Goal: Find specific page/section: Find specific page/section

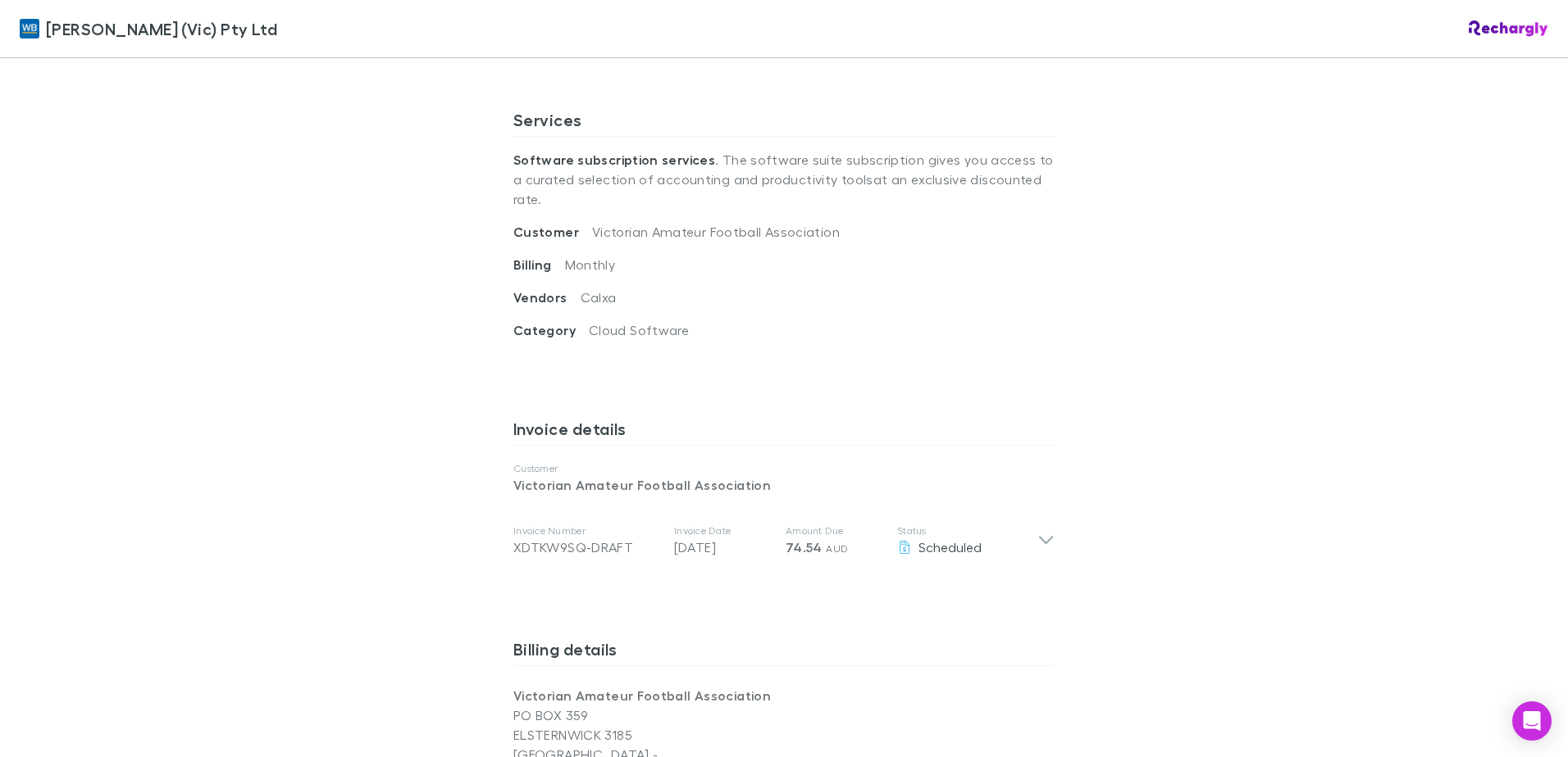
scroll to position [574, 0]
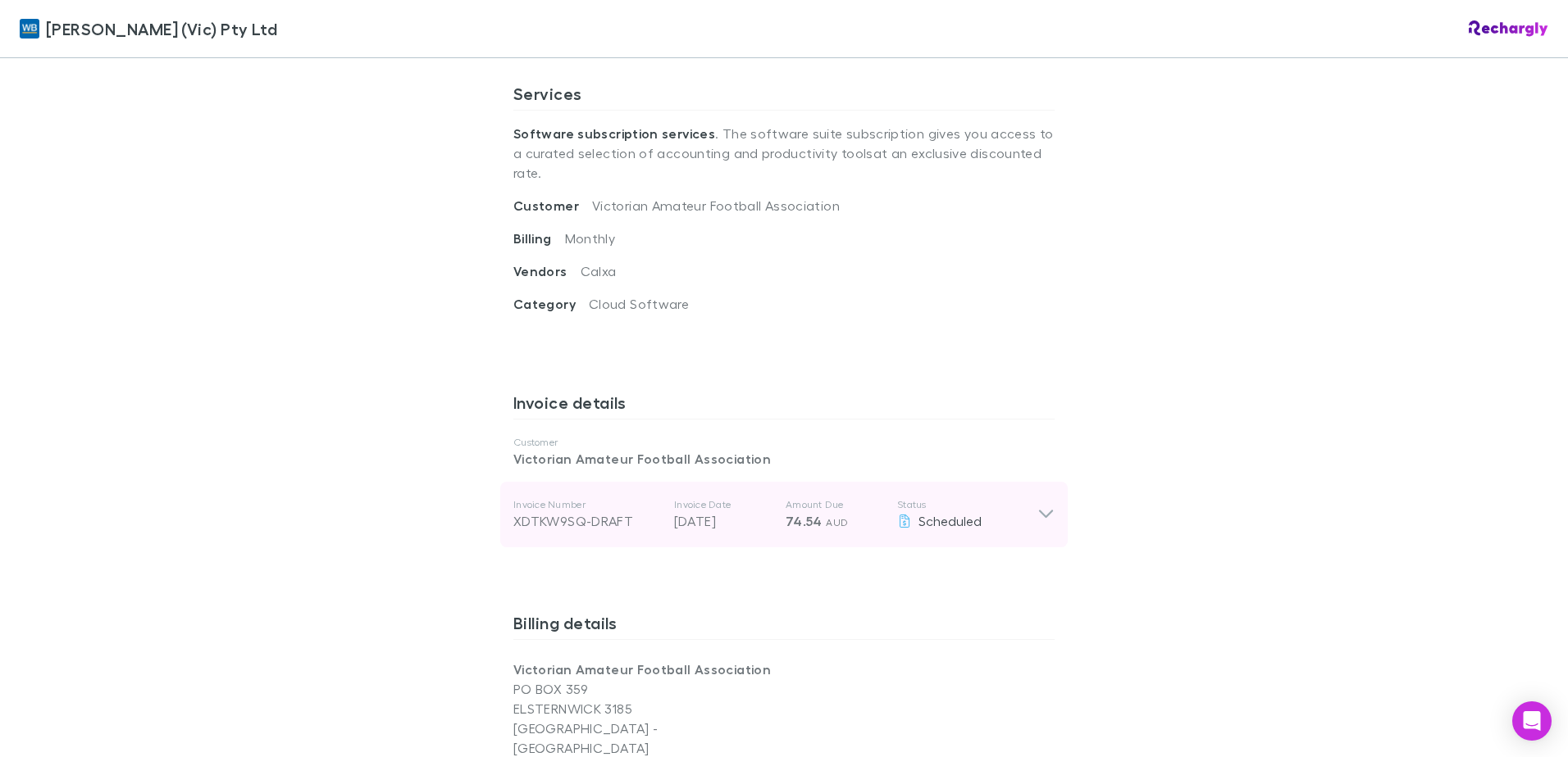
click at [1037, 505] on icon at bounding box center [1045, 515] width 17 height 20
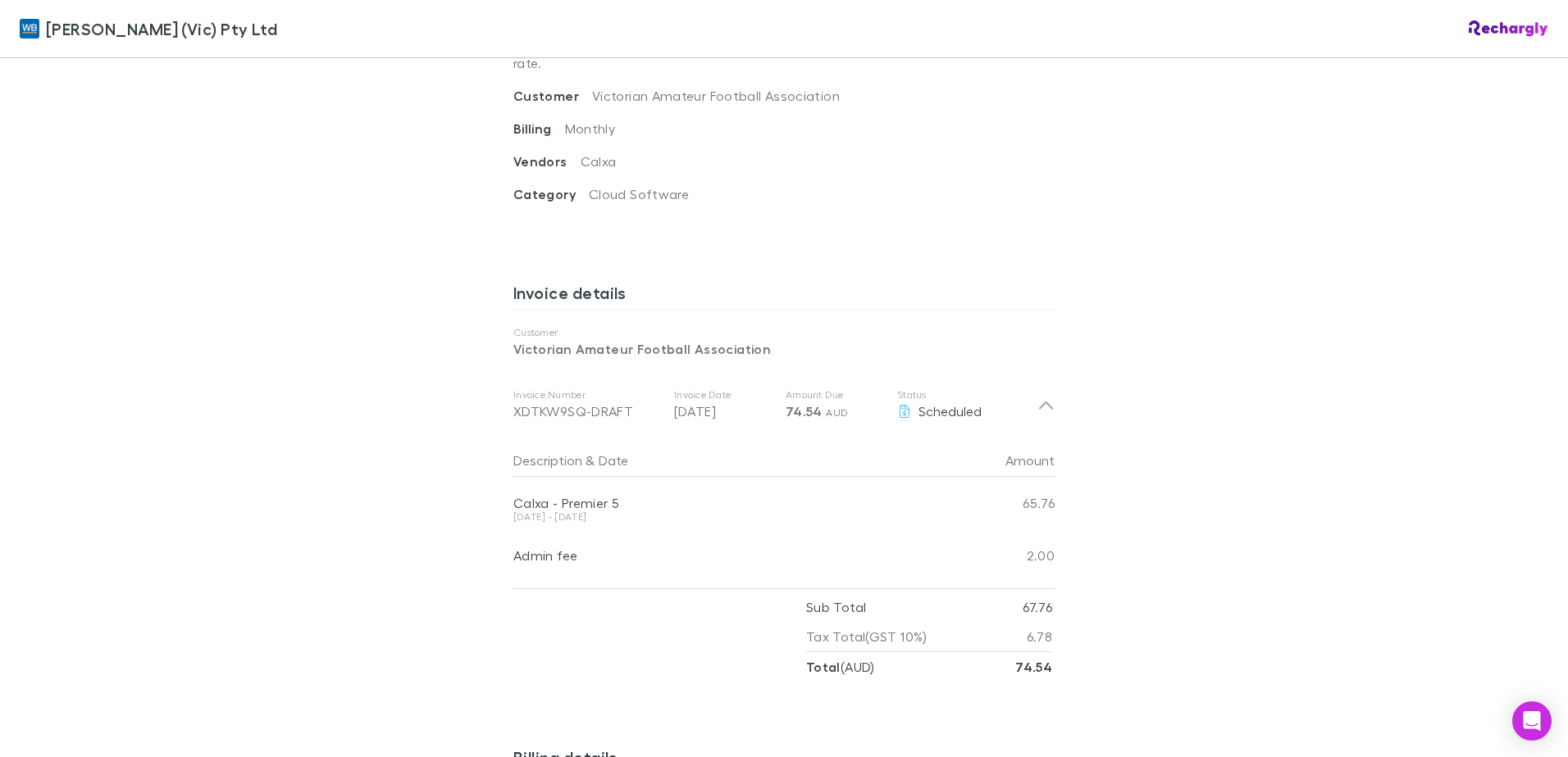
scroll to position [738, 0]
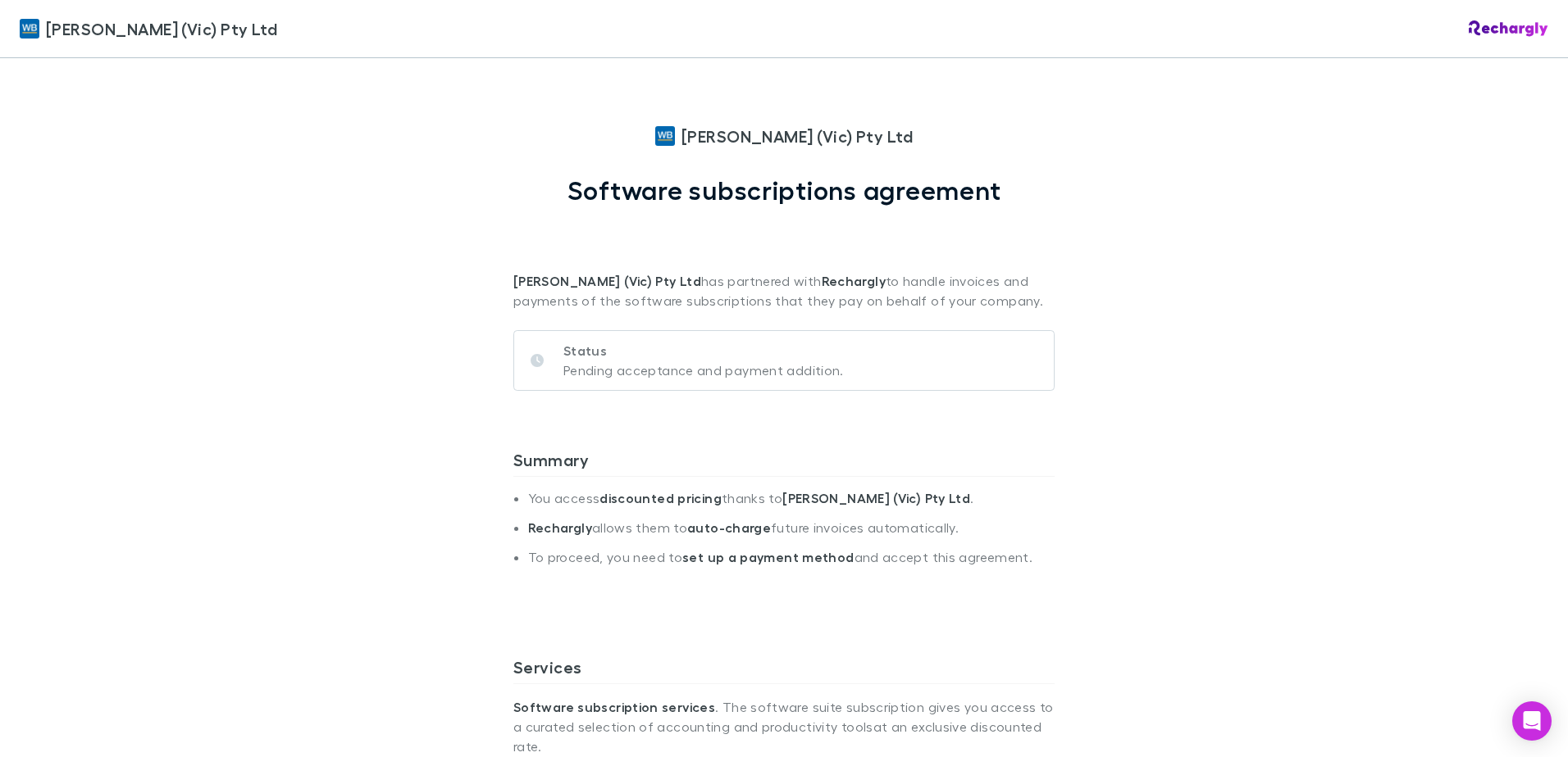
click at [1219, 408] on div "[PERSON_NAME] (Vic) Pty Ltd [PERSON_NAME] (Vic) Pty Ltd Software subscriptions …" at bounding box center [784, 378] width 1568 height 757
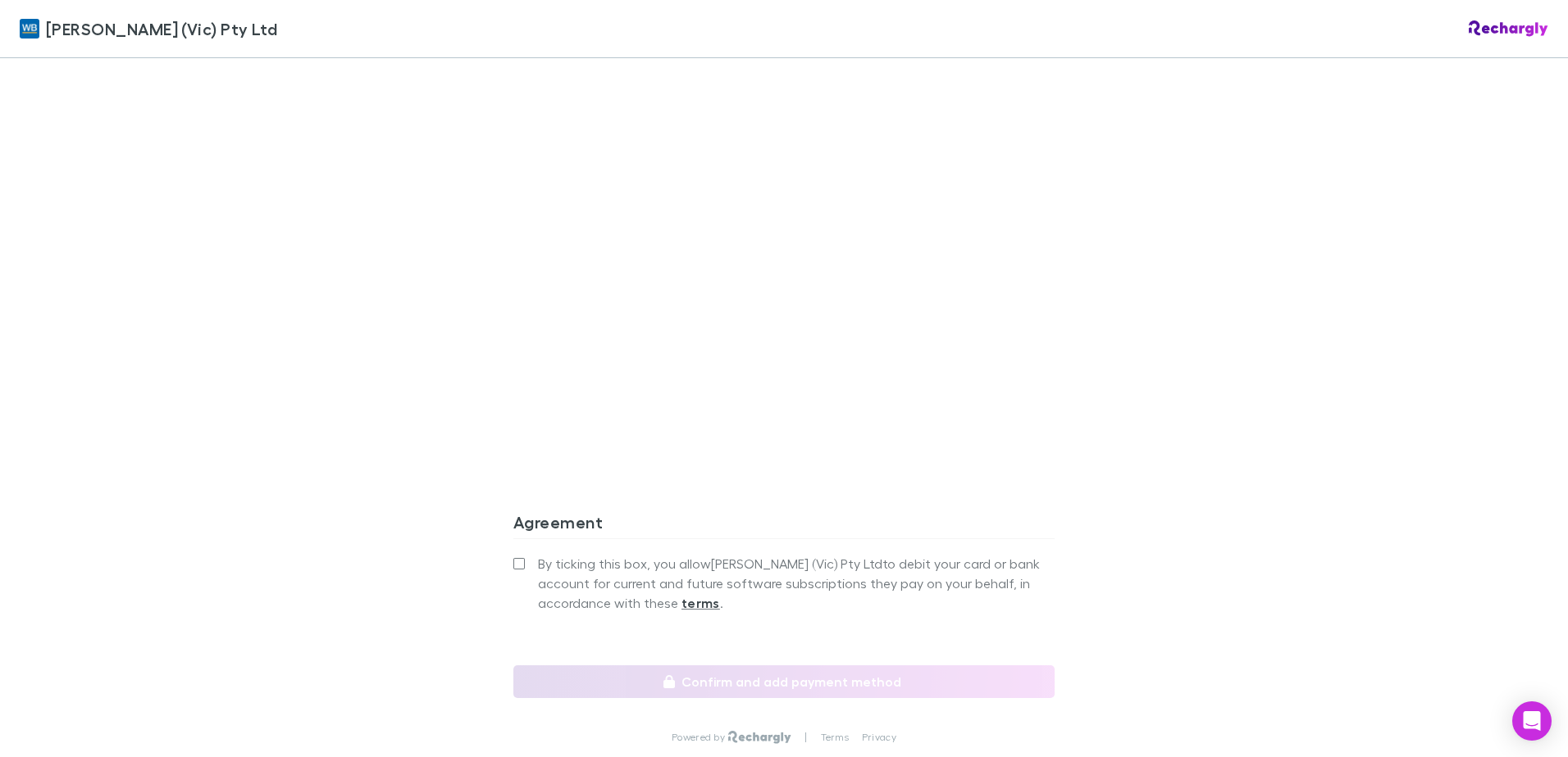
scroll to position [1311, 0]
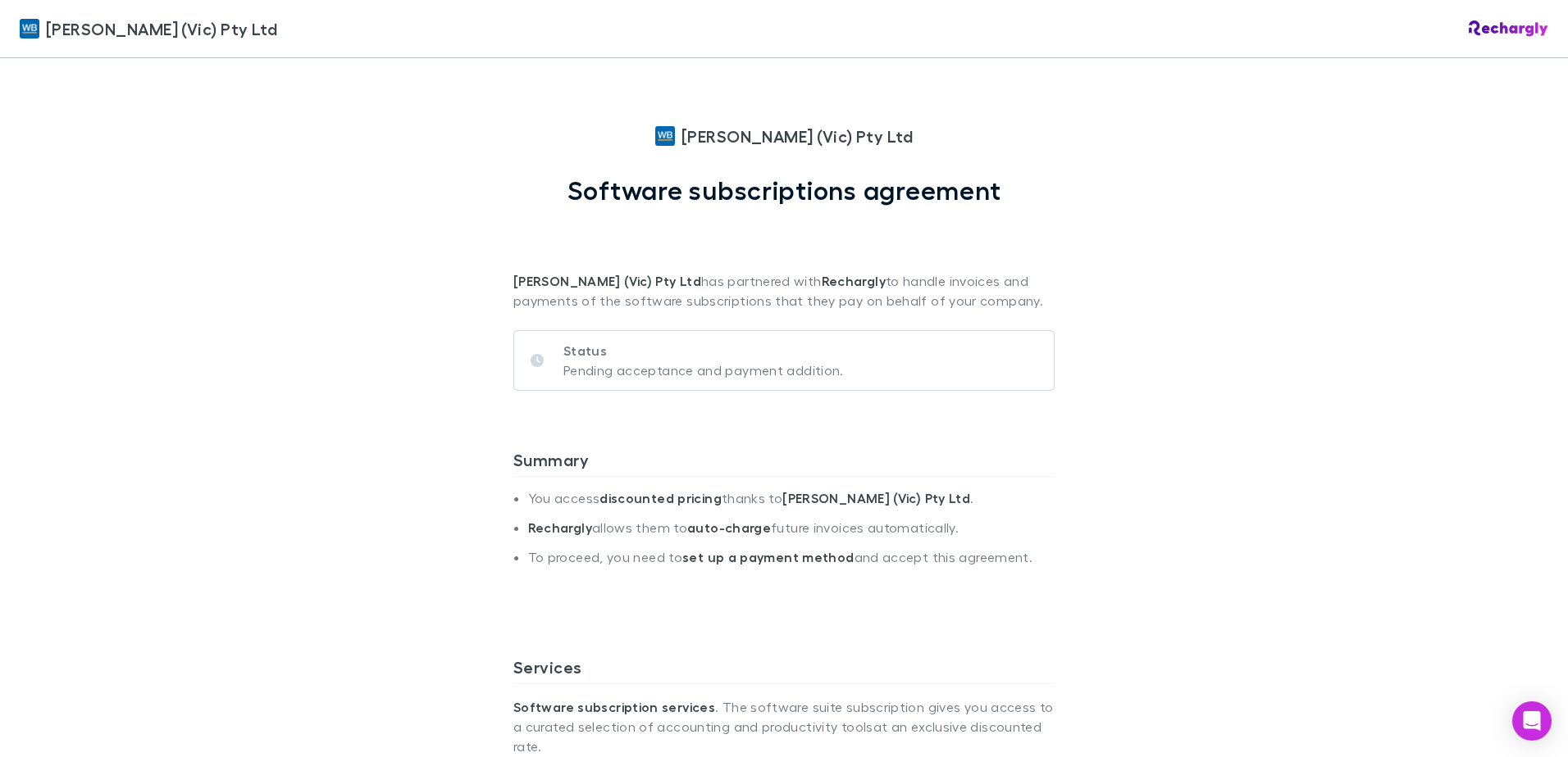
click at [1296, 399] on div "William Buck (Vic) Pty Ltd William Buck (Vic) Pty Ltd Software subscriptions ag…" at bounding box center [784, 378] width 1568 height 757
